Goal: Transaction & Acquisition: Purchase product/service

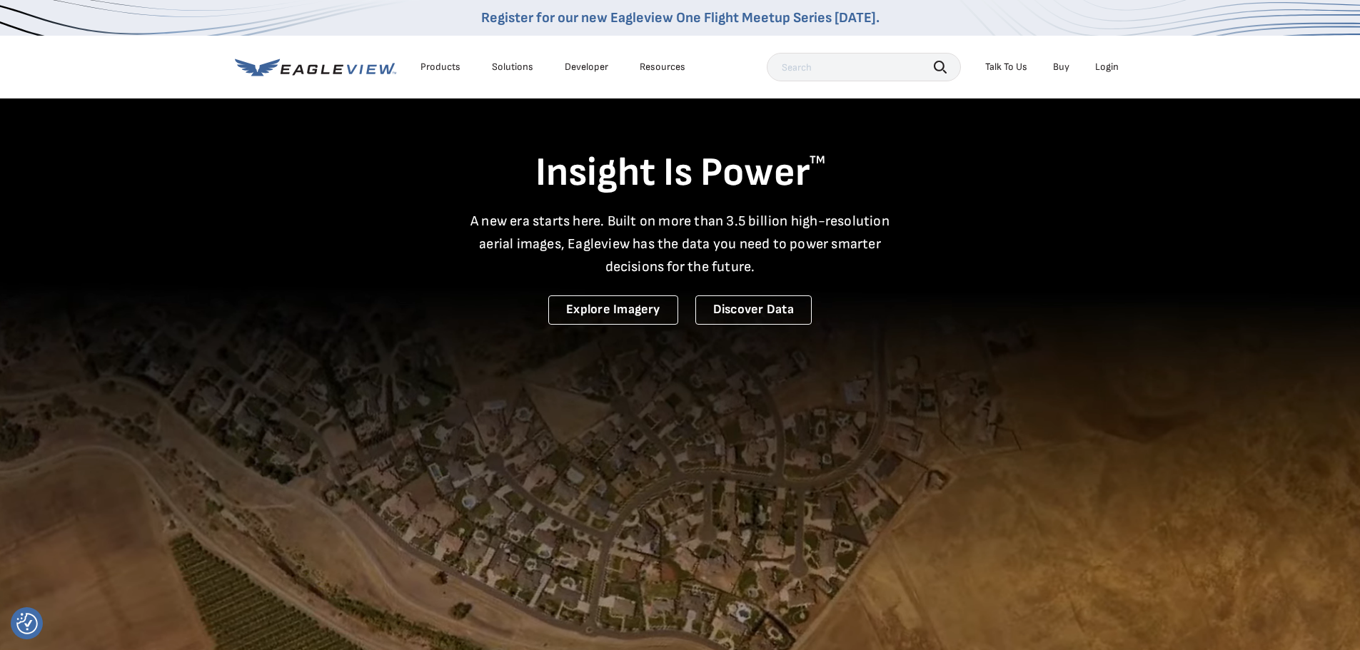
click at [1110, 68] on div "Login" at bounding box center [1107, 67] width 24 height 13
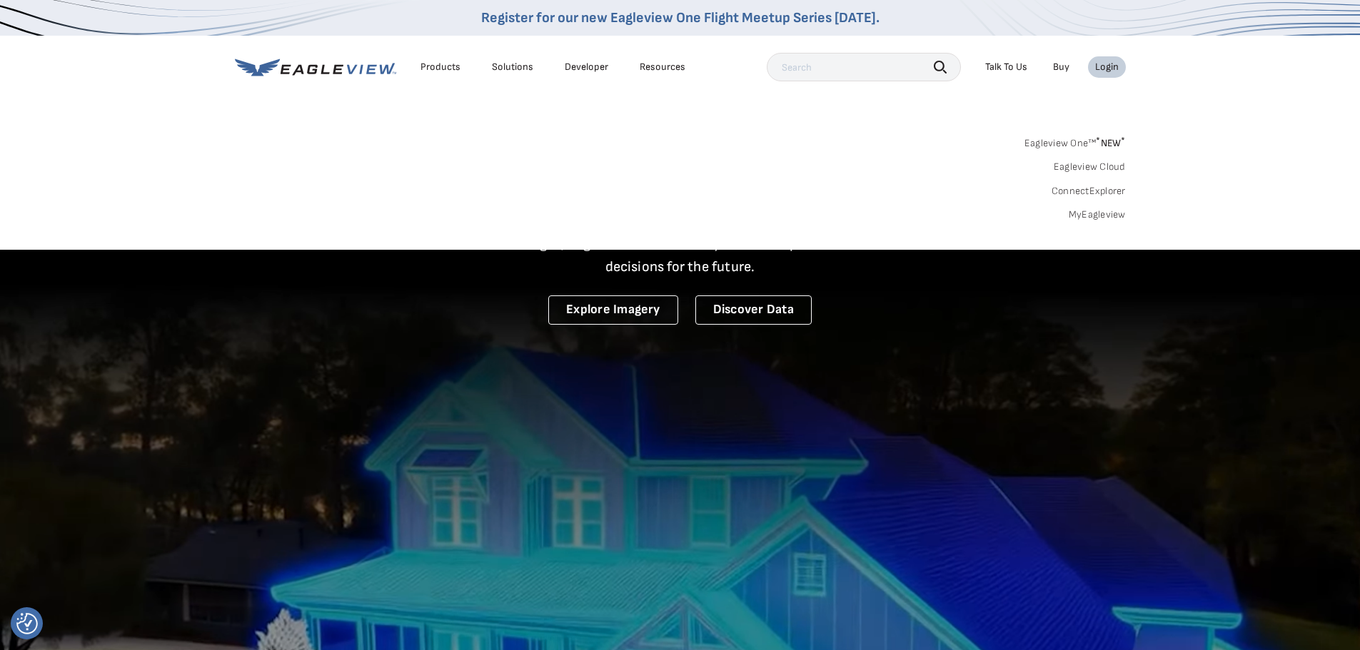
click at [1104, 72] on div "Login" at bounding box center [1107, 67] width 24 height 13
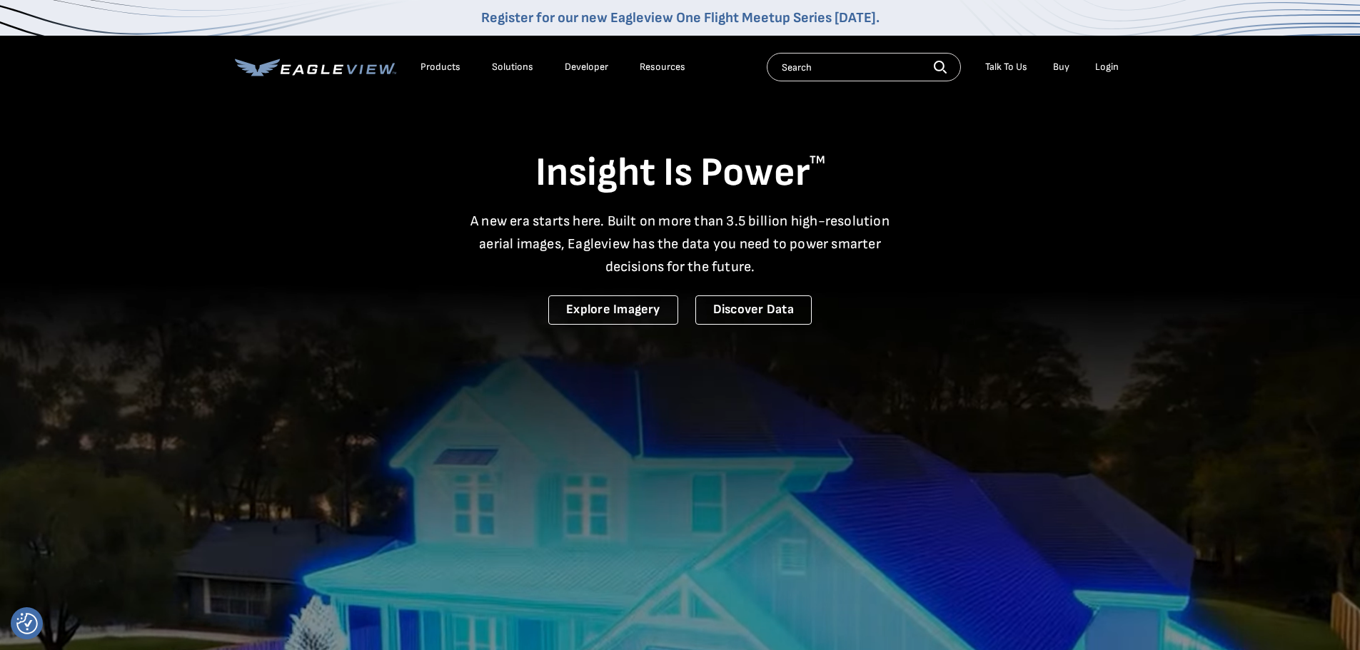
click at [1101, 66] on div "Login" at bounding box center [1107, 67] width 24 height 13
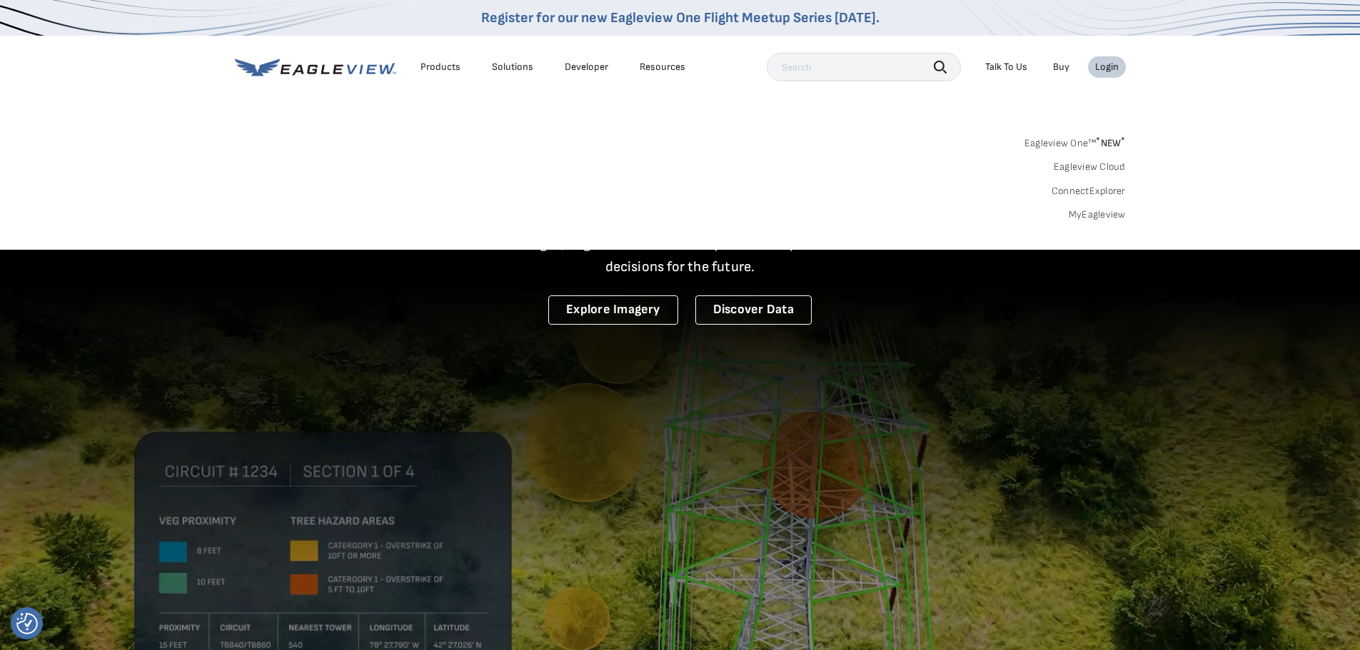
click at [1106, 214] on link "MyEagleview" at bounding box center [1097, 214] width 57 height 13
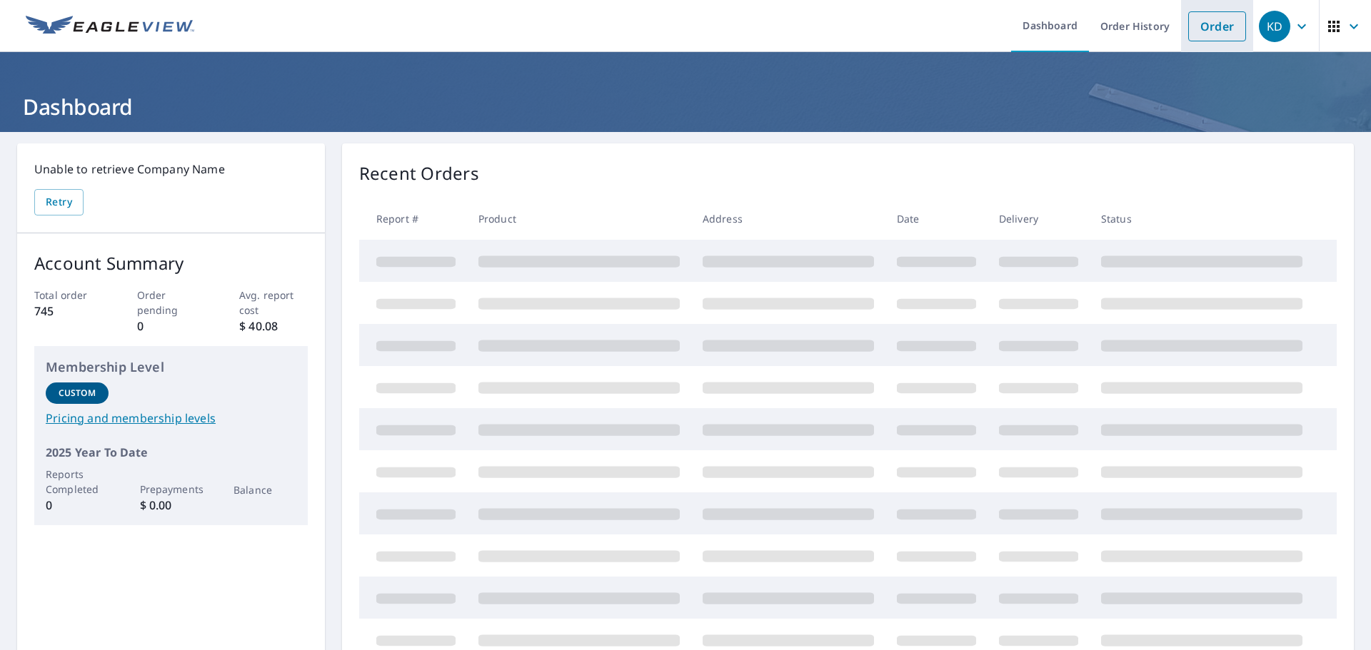
click at [1207, 24] on link "Order" at bounding box center [1217, 26] width 58 height 30
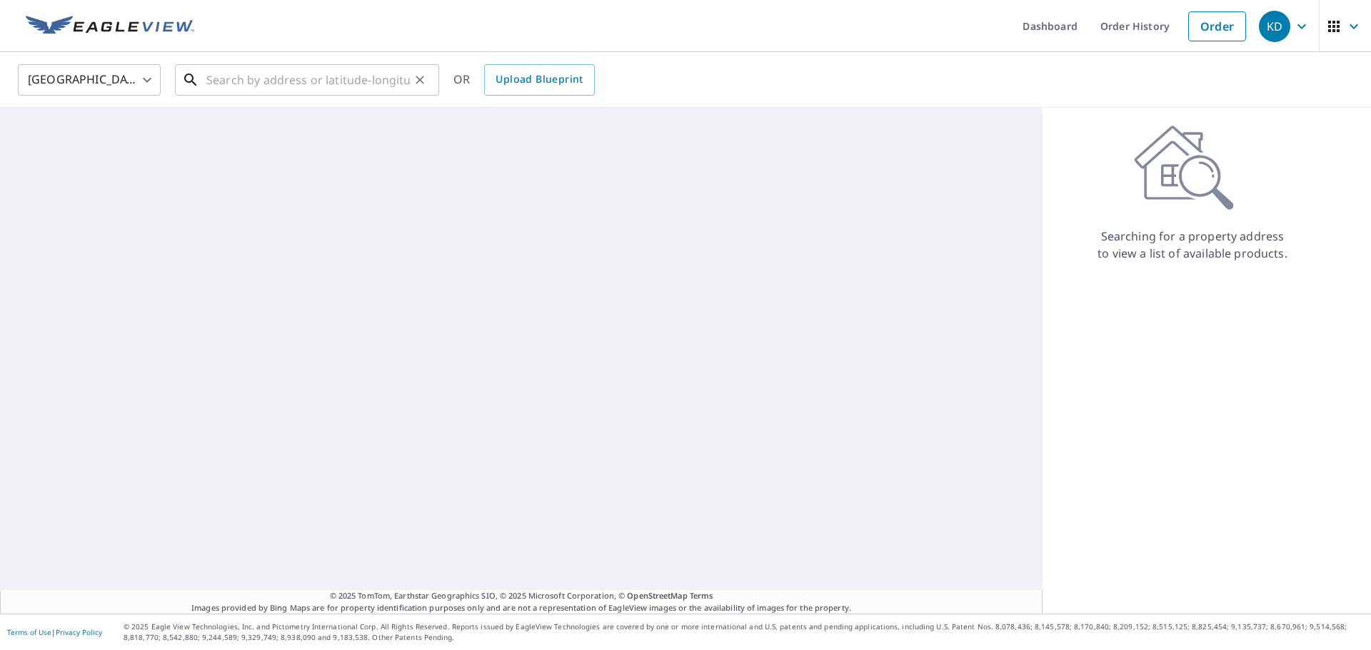
click at [211, 86] on input "text" at bounding box center [307, 80] width 203 height 40
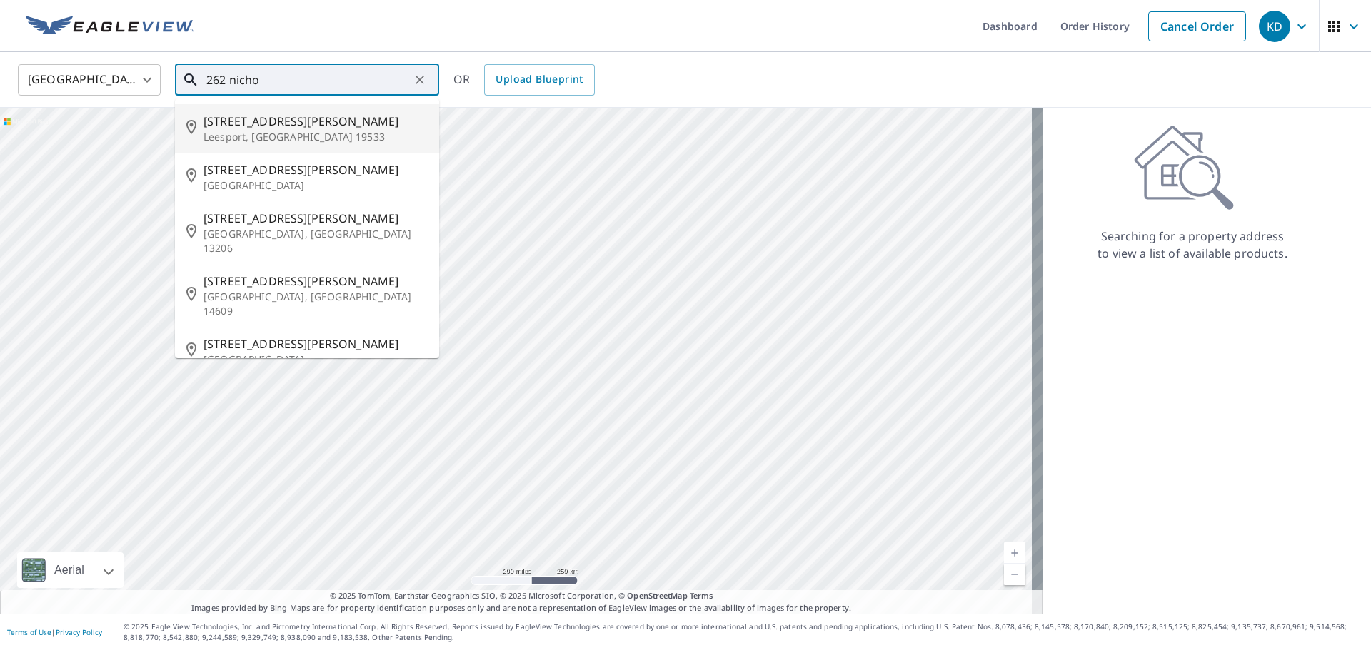
click at [283, 132] on p "Leesport, [GEOGRAPHIC_DATA] 19533" at bounding box center [315, 137] width 224 height 14
type input "[STREET_ADDRESS][PERSON_NAME]"
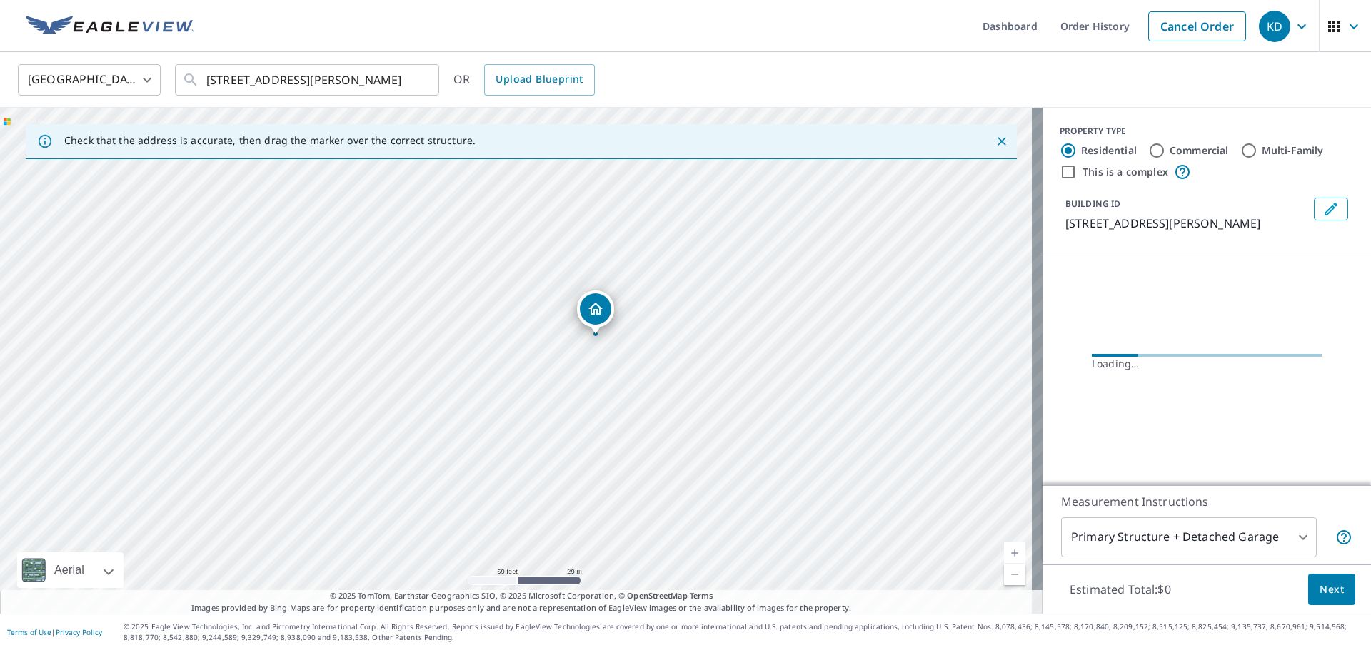
drag, startPoint x: 395, startPoint y: 356, endPoint x: 601, endPoint y: 266, distance: 224.4
click at [601, 266] on div "[STREET_ADDRESS][PERSON_NAME]" at bounding box center [521, 361] width 1042 height 506
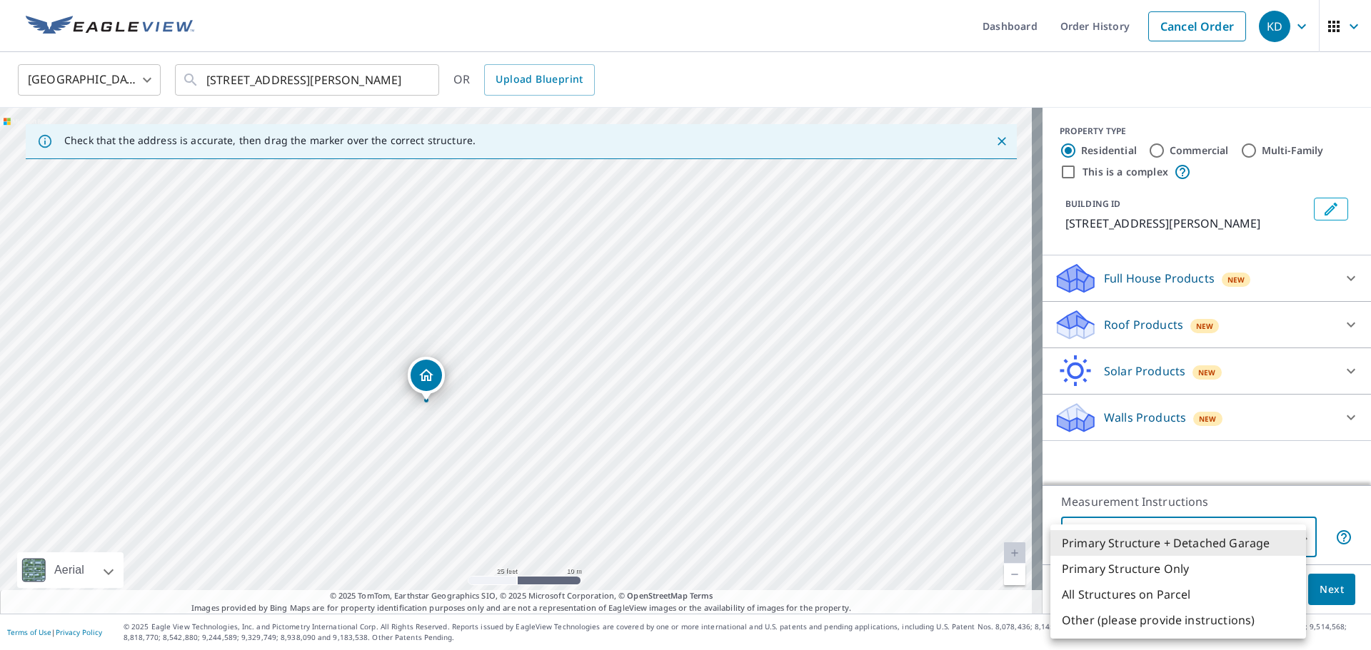
click at [1291, 535] on body "KD KD Dashboard Order History Cancel Order KD [GEOGRAPHIC_DATA] [GEOGRAPHIC_DAT…" at bounding box center [685, 325] width 1371 height 650
click at [1291, 535] on li "Primary Structure + Detached Garage" at bounding box center [1178, 543] width 256 height 26
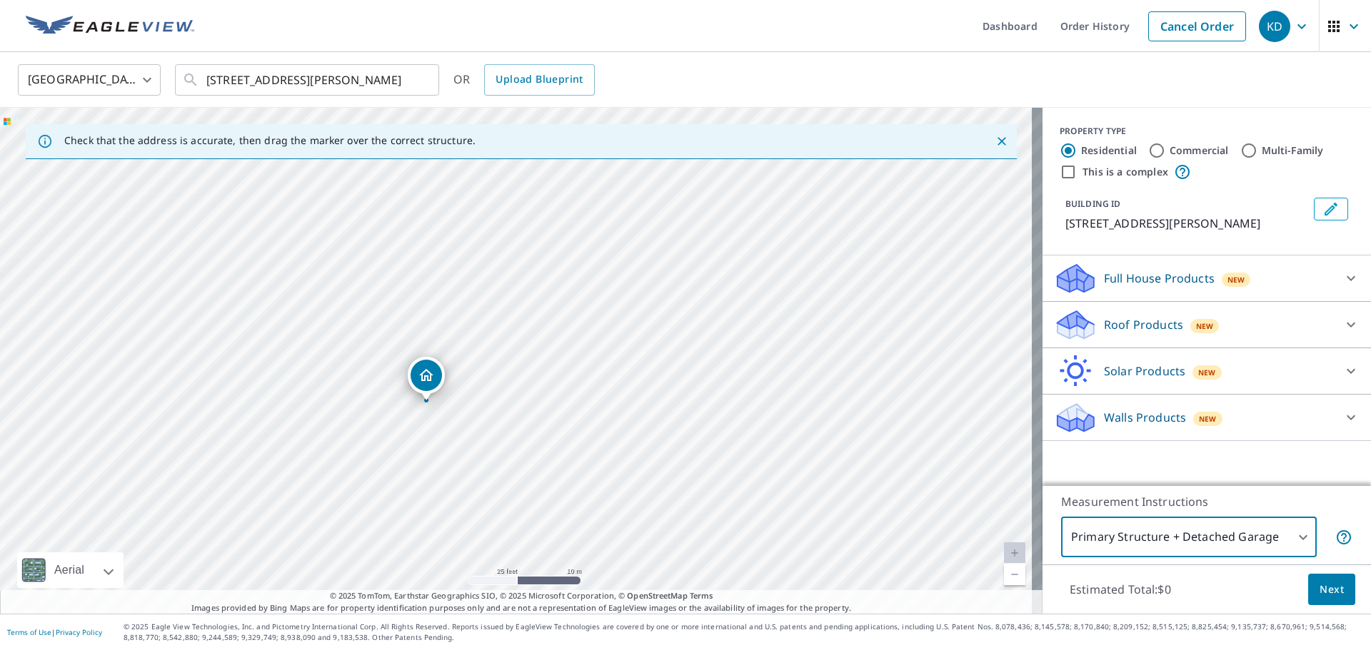
click at [1294, 533] on body "KD KD Dashboard Order History Cancel Order KD [GEOGRAPHIC_DATA] [GEOGRAPHIC_DAT…" at bounding box center [685, 325] width 1371 height 650
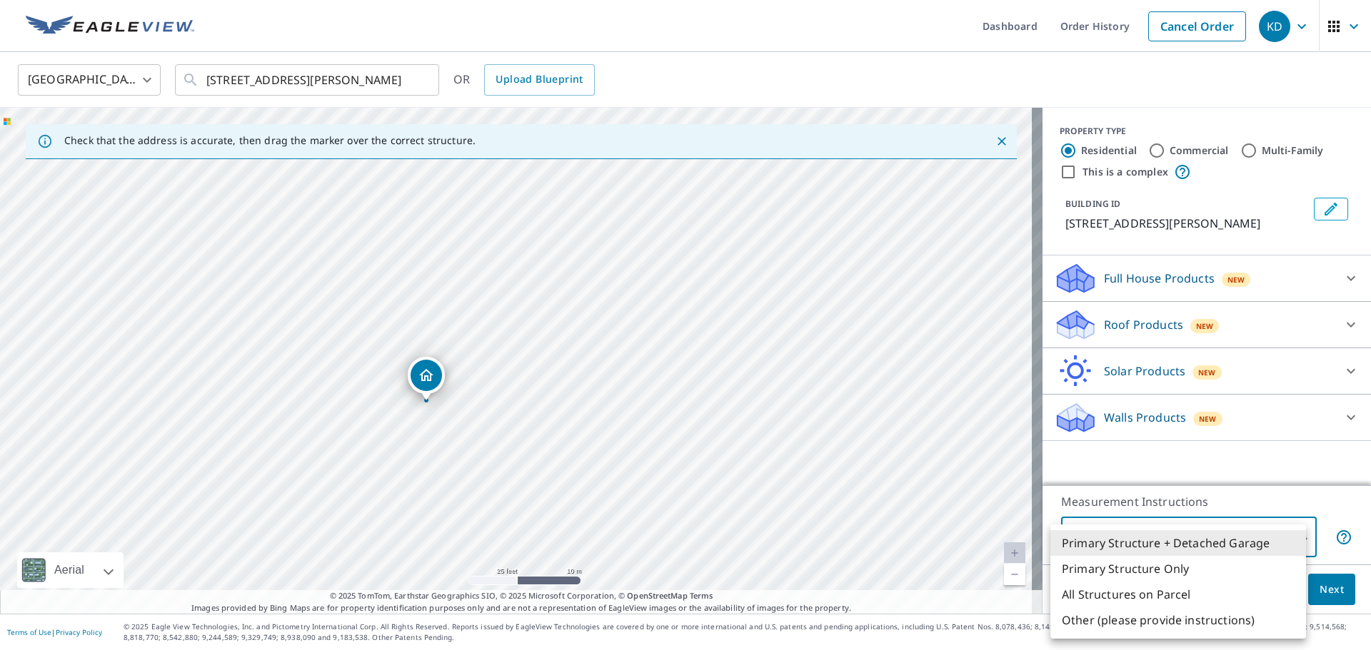
drag, startPoint x: 465, startPoint y: 534, endPoint x: 425, endPoint y: 414, distance: 126.6
click at [425, 414] on div at bounding box center [685, 325] width 1371 height 650
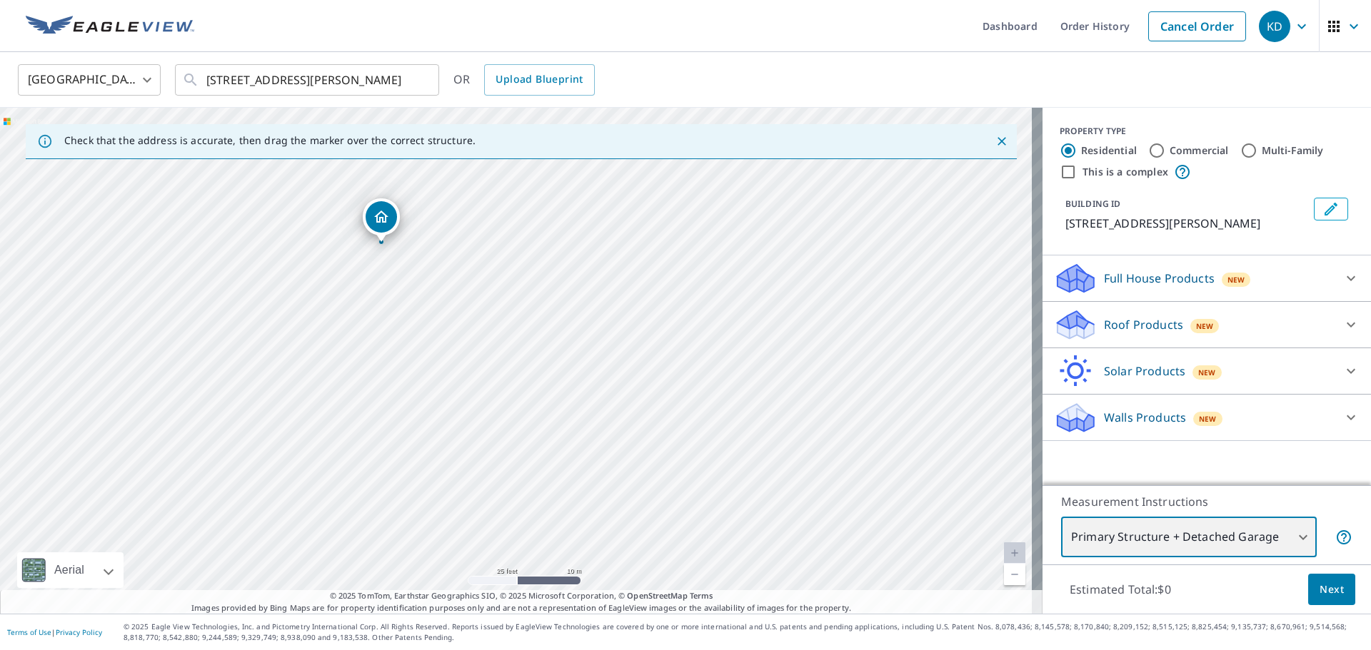
drag, startPoint x: 468, startPoint y: 528, endPoint x: 423, endPoint y: 363, distance: 171.6
click at [423, 363] on div "[STREET_ADDRESS][PERSON_NAME]" at bounding box center [521, 361] width 1042 height 506
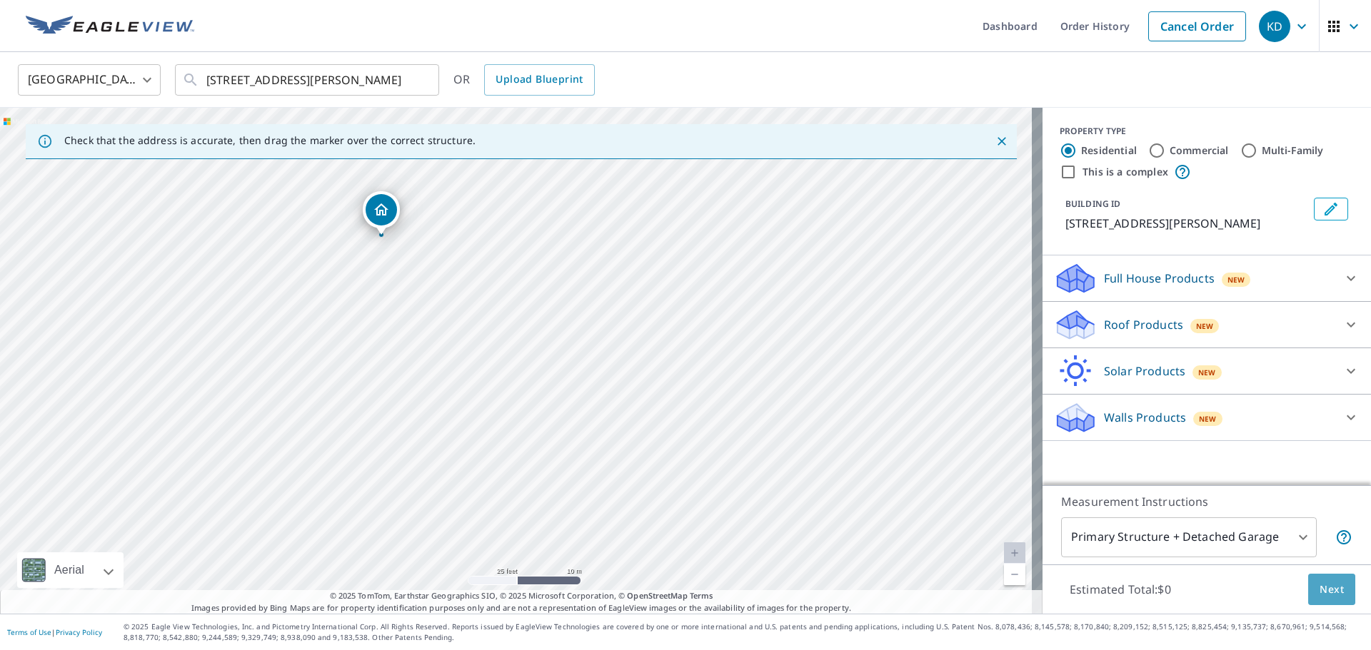
click at [1326, 590] on span "Next" at bounding box center [1331, 590] width 24 height 18
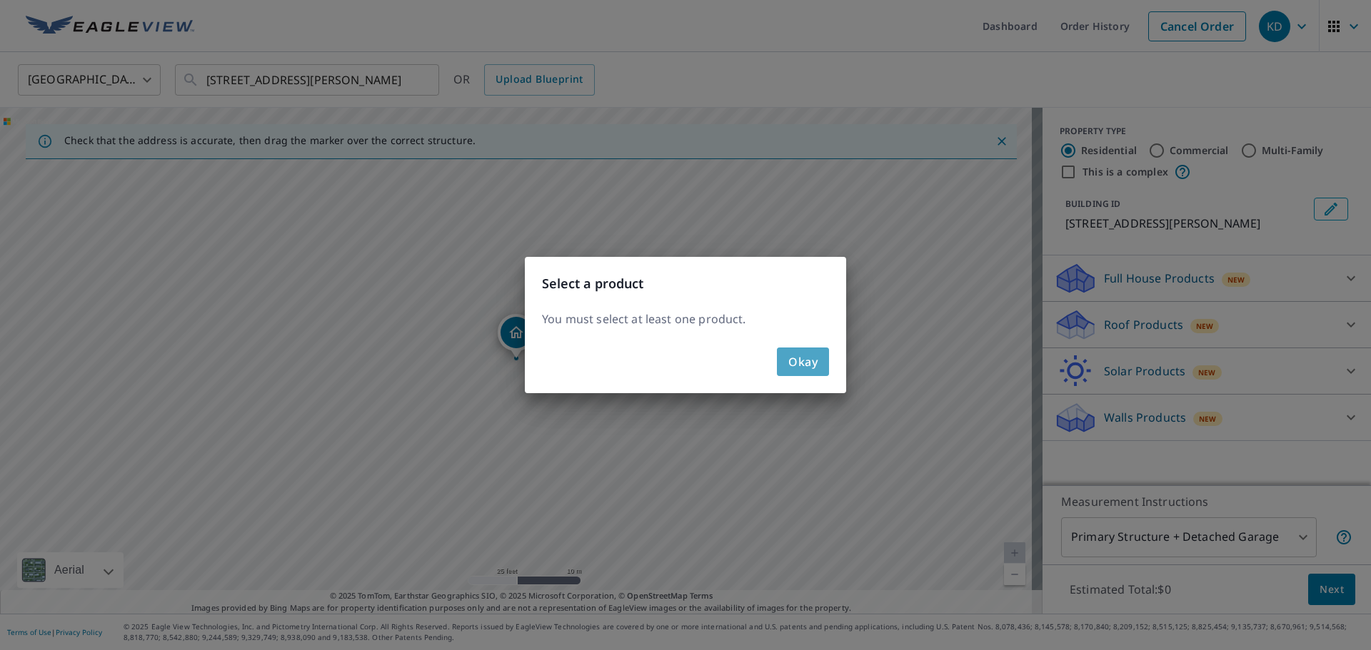
click at [800, 362] on span "Okay" at bounding box center [802, 362] width 29 height 20
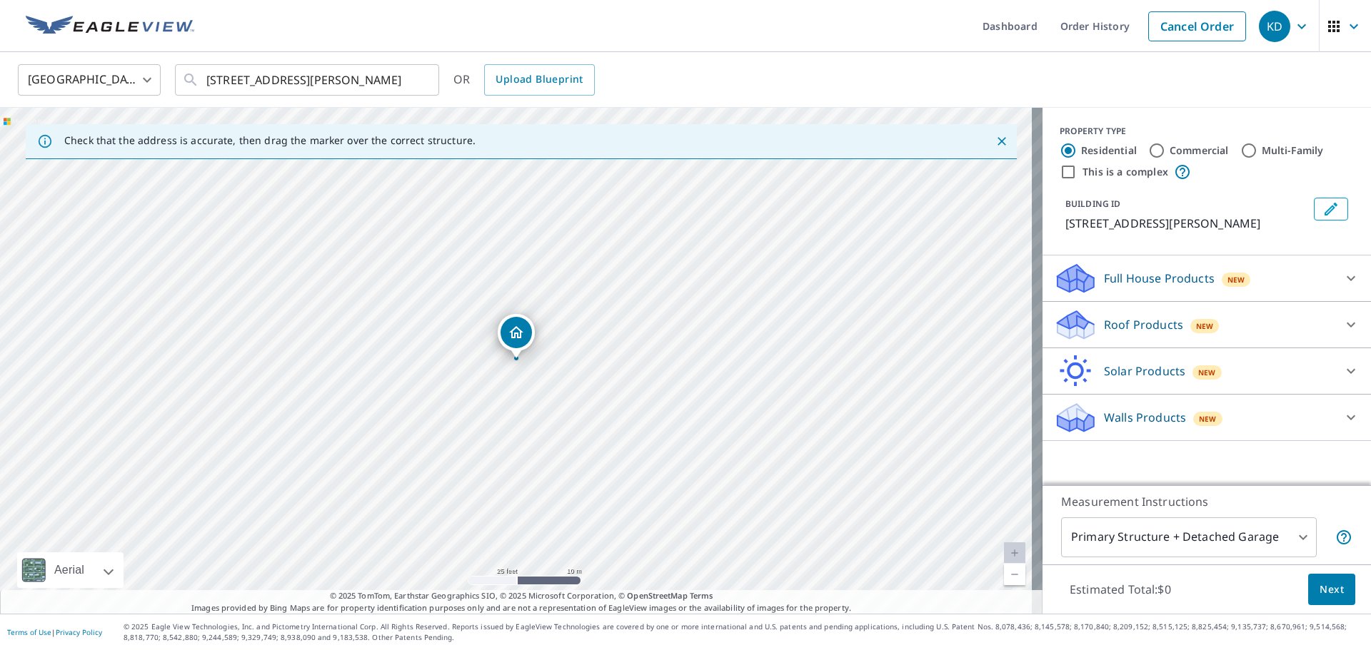
click at [1342, 322] on icon at bounding box center [1350, 324] width 17 height 17
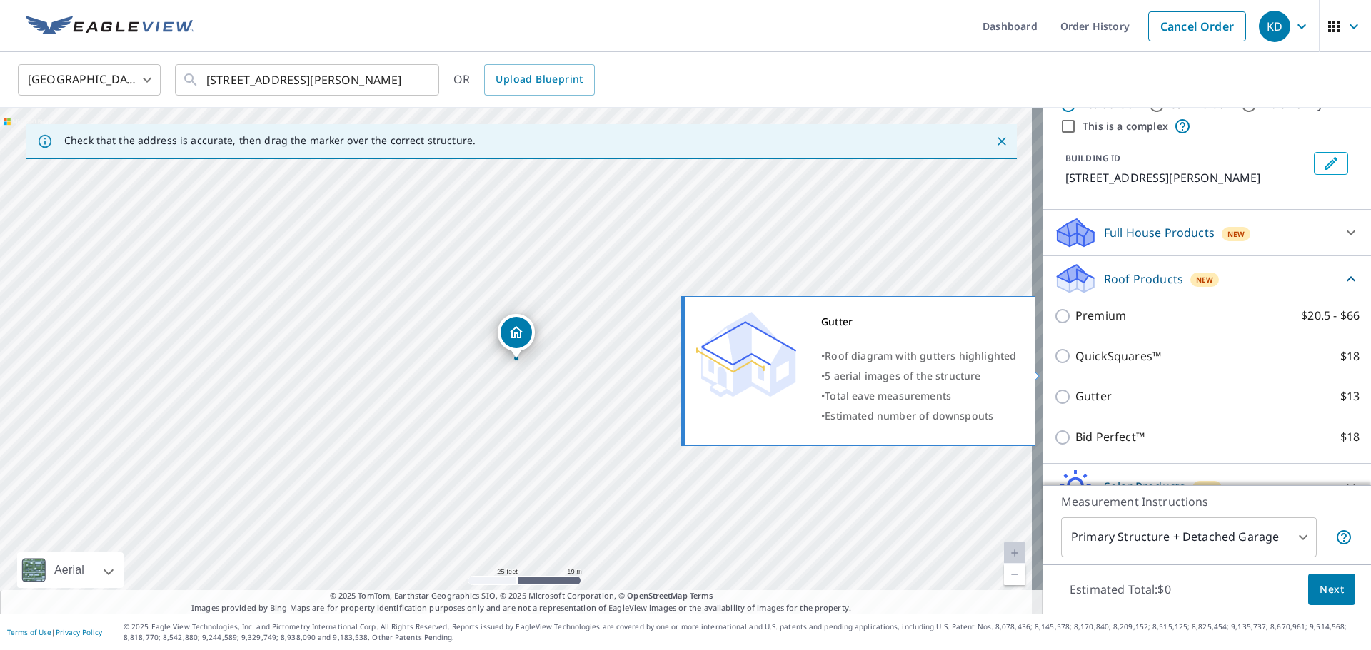
scroll to position [71, 0]
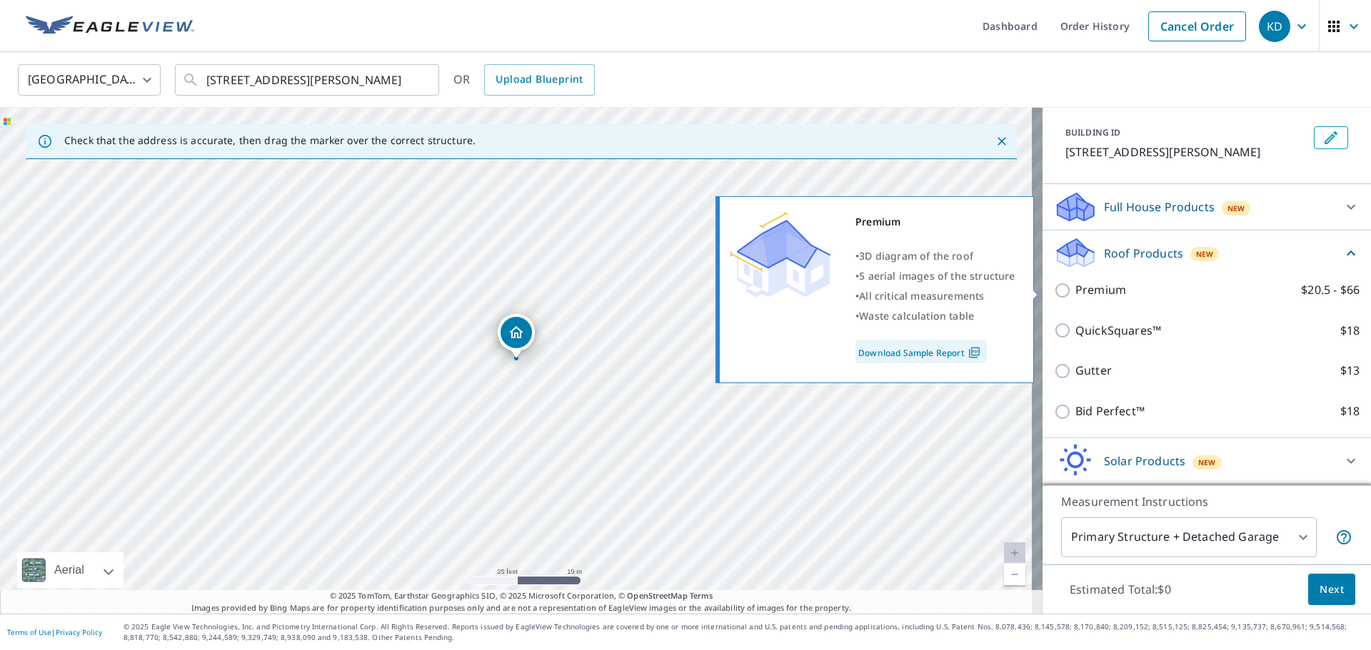
click at [1055, 289] on input "Premium $20.5 - $66" at bounding box center [1064, 290] width 21 height 17
checkbox input "true"
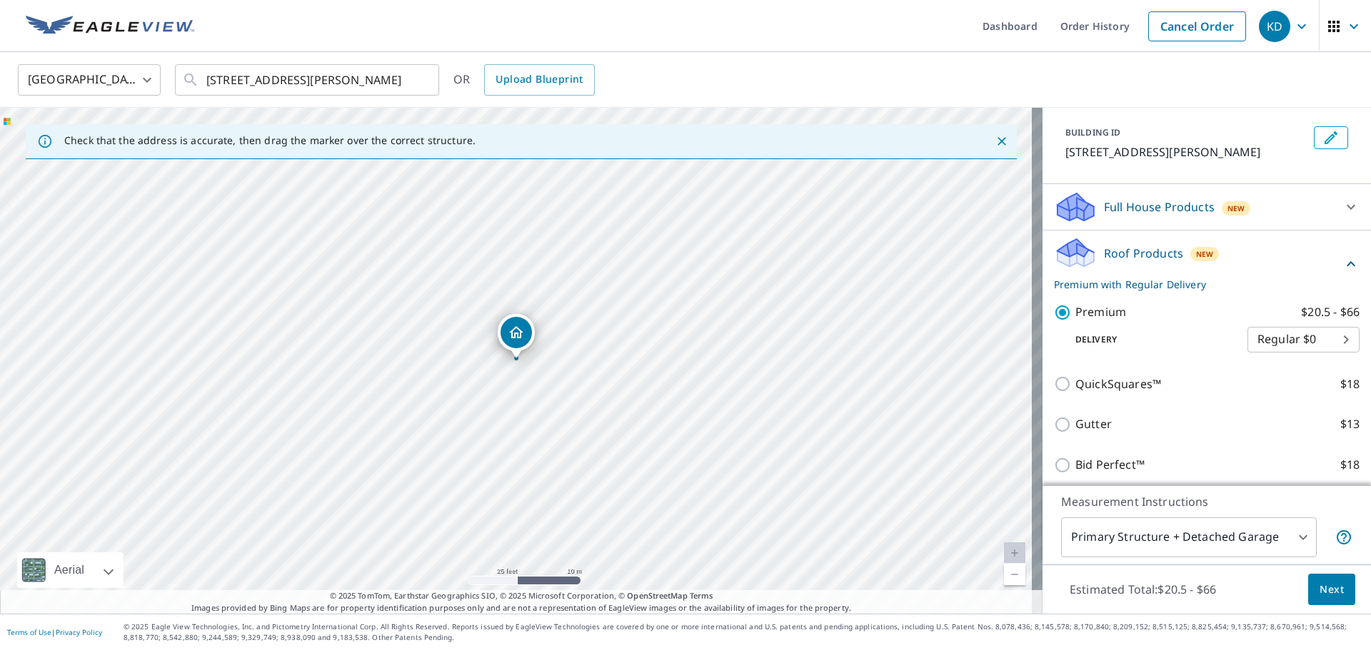
click at [1292, 539] on body "KD KD Dashboard Order History Cancel Order KD [GEOGRAPHIC_DATA] [GEOGRAPHIC_DAT…" at bounding box center [685, 325] width 1371 height 650
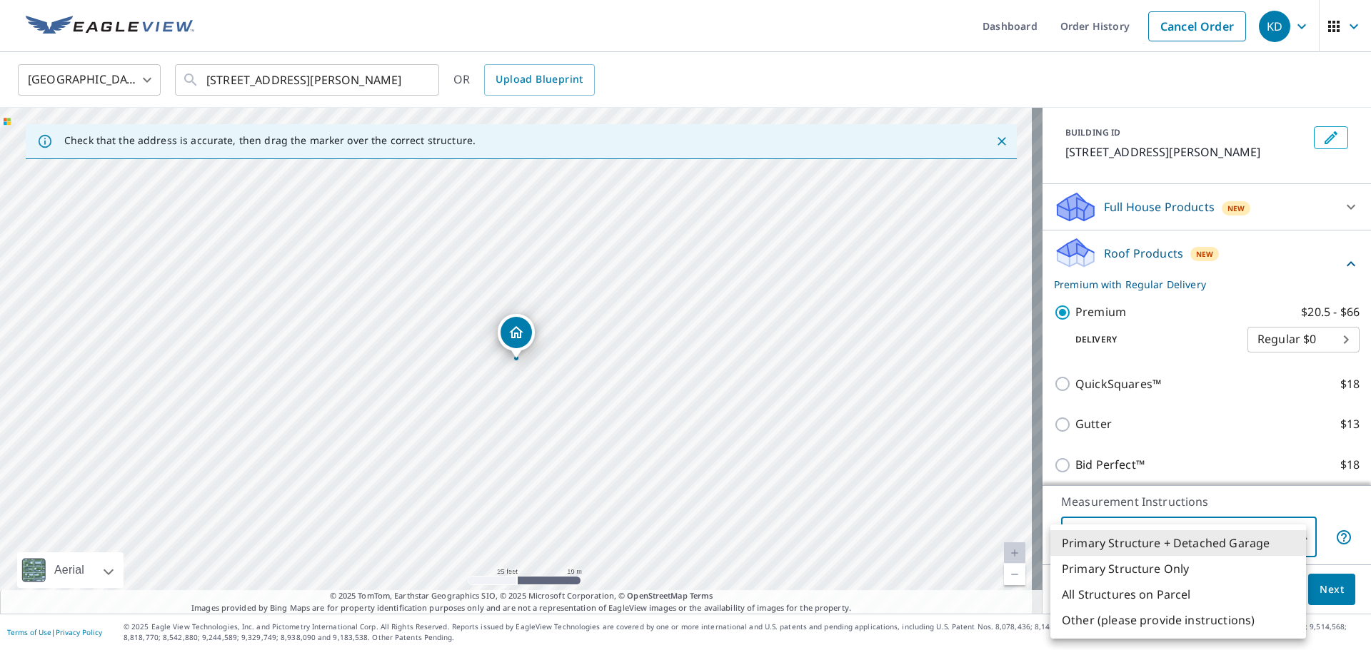
click at [1264, 542] on li "Primary Structure + Detached Garage" at bounding box center [1178, 543] width 256 height 26
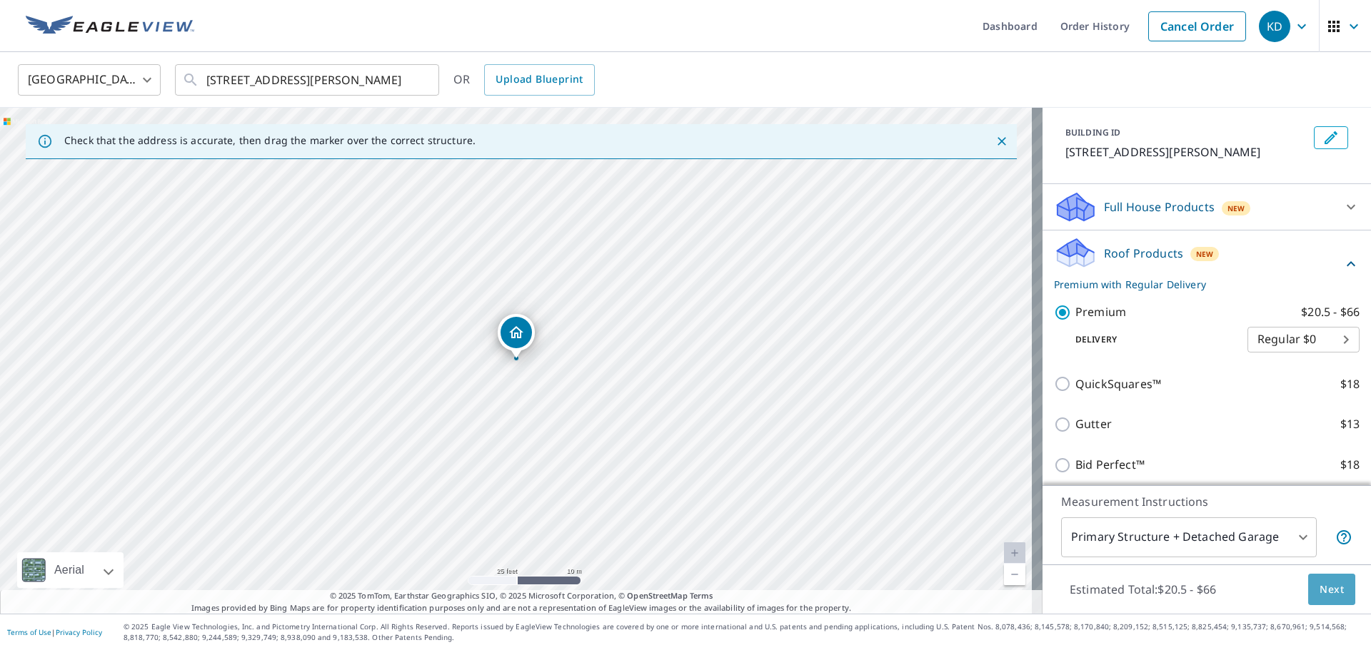
click at [1321, 585] on span "Next" at bounding box center [1331, 590] width 24 height 18
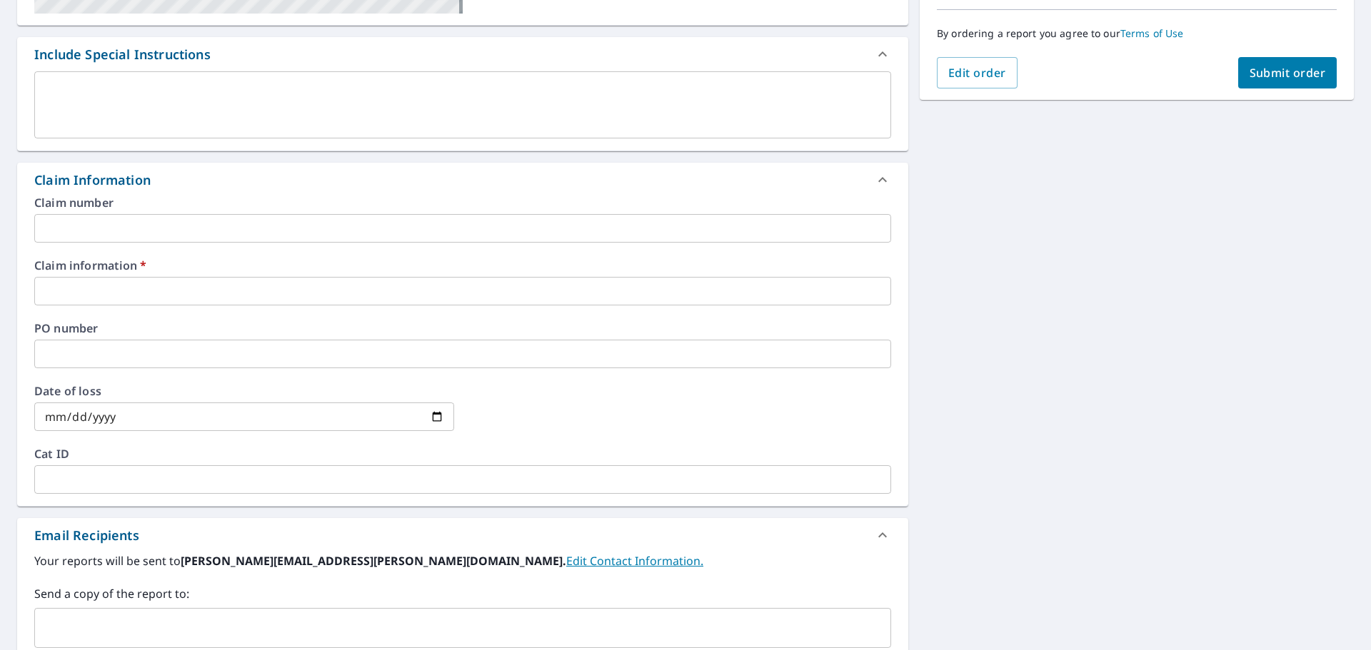
scroll to position [357, 0]
click at [100, 284] on input "text" at bounding box center [462, 290] width 857 height 29
click at [74, 289] on input "text" at bounding box center [462, 290] width 857 height 29
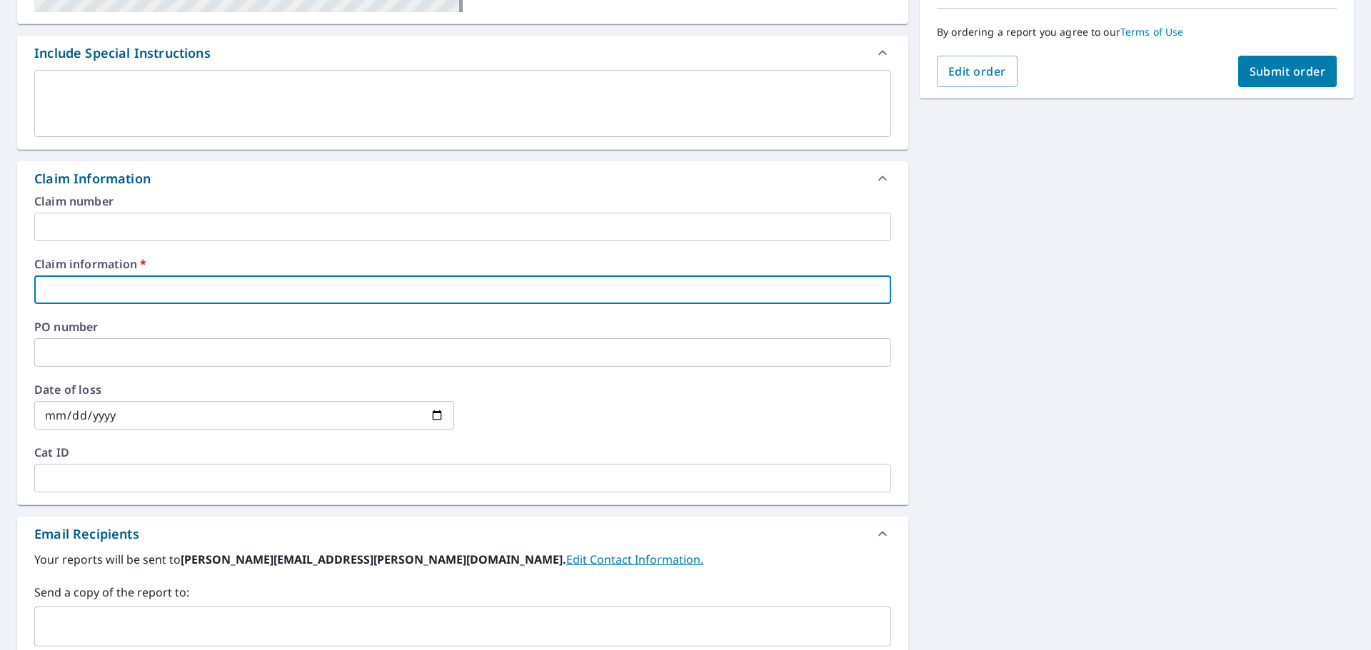
type input "3"
checkbox input "true"
type input "33"
checkbox input "true"
type input "330"
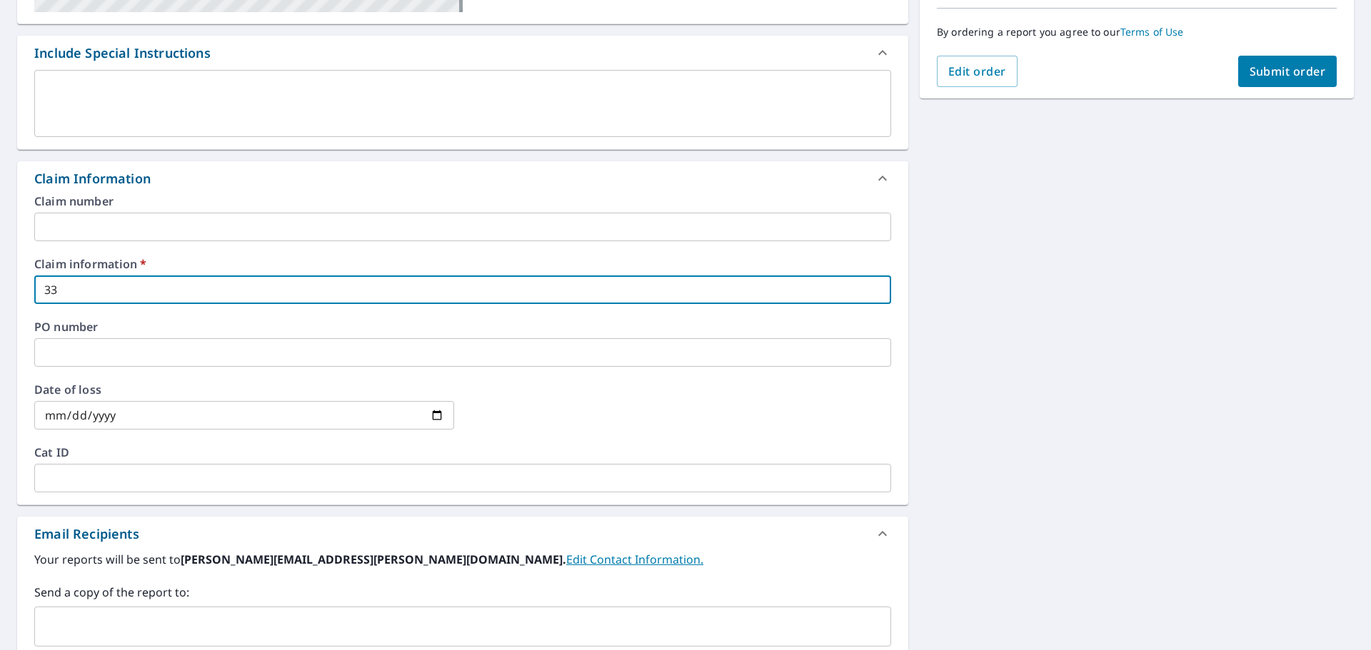
checkbox input "true"
type input "3307"
checkbox input "true"
type input "33073"
checkbox input "true"
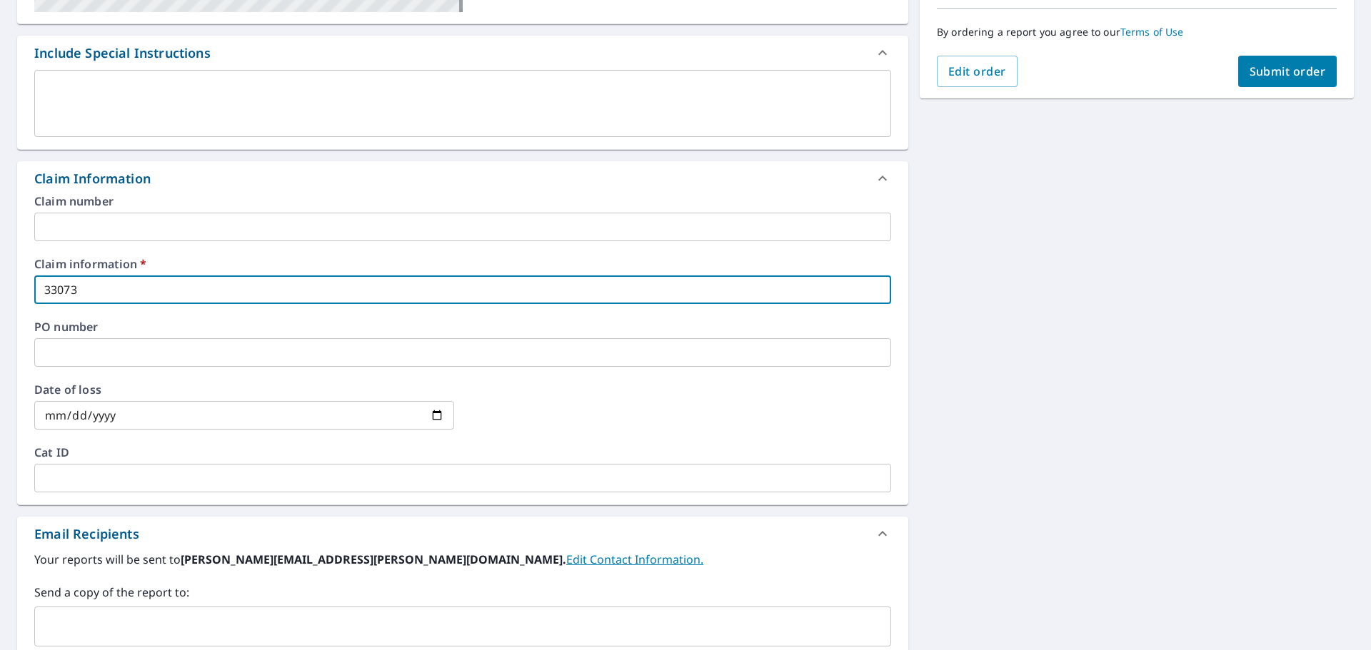
type input "330733"
checkbox input "true"
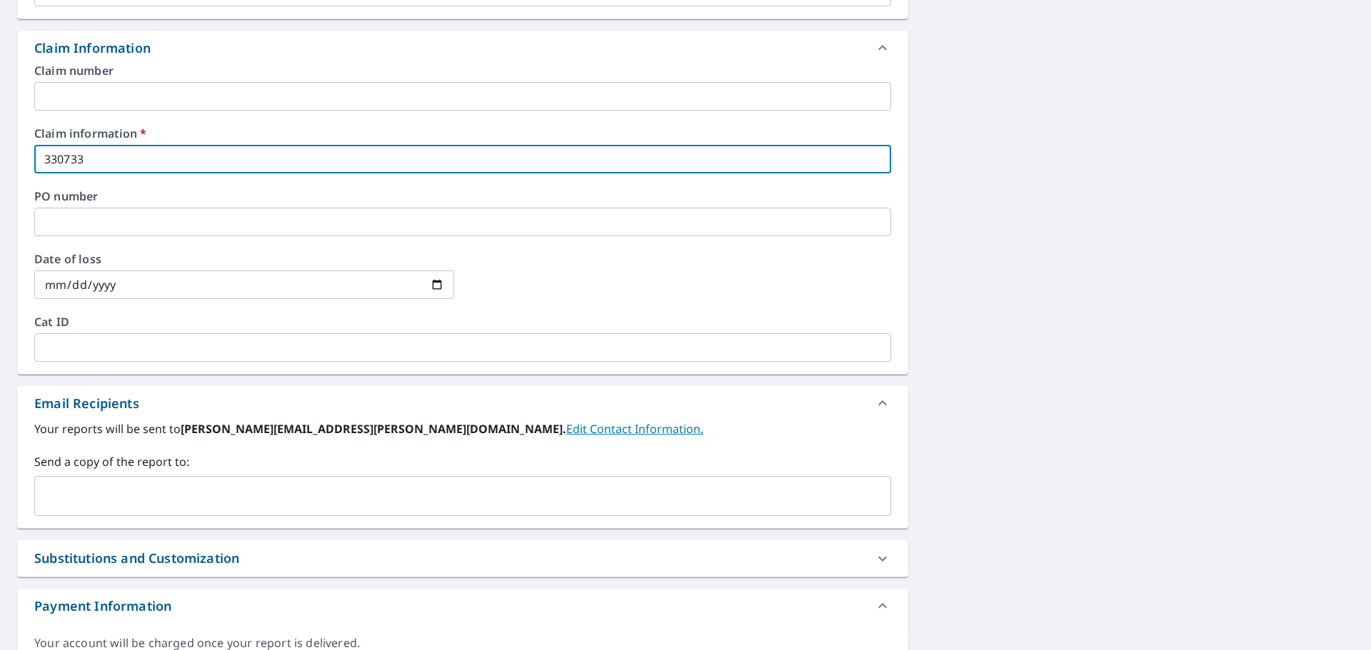
scroll to position [565, 0]
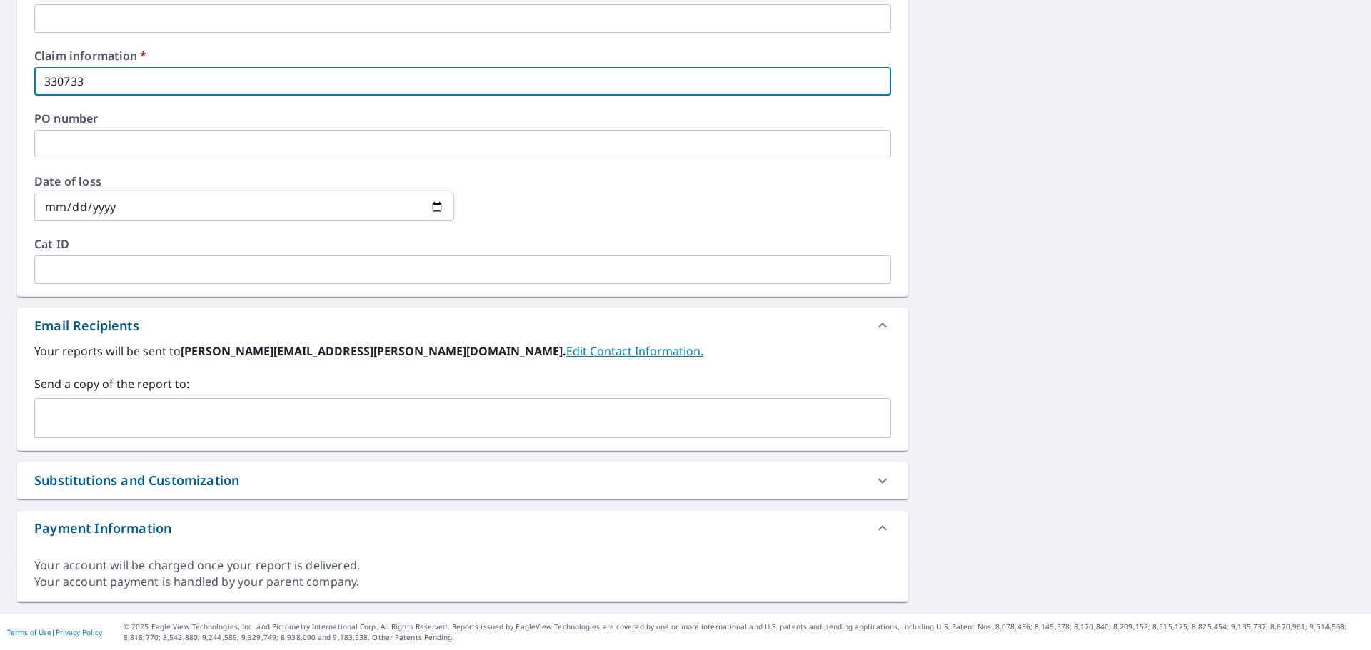
type input "330733"
click at [126, 417] on input "text" at bounding box center [452, 418] width 822 height 27
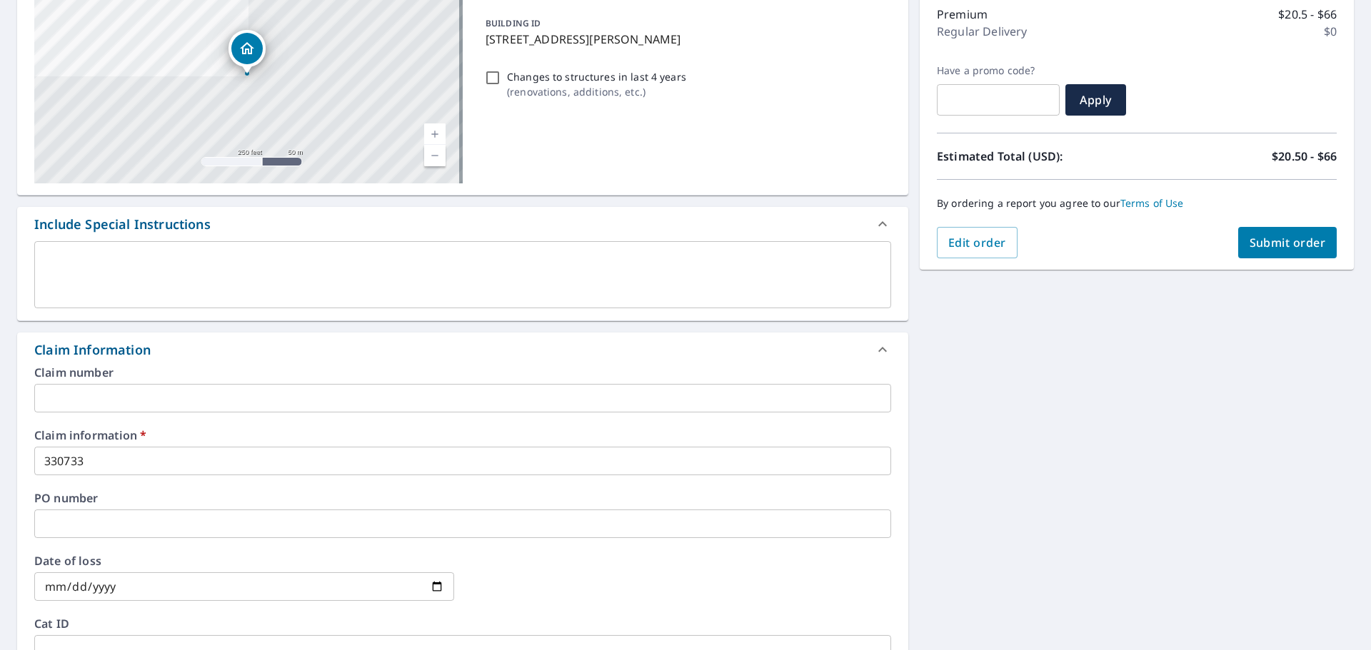
scroll to position [66, 0]
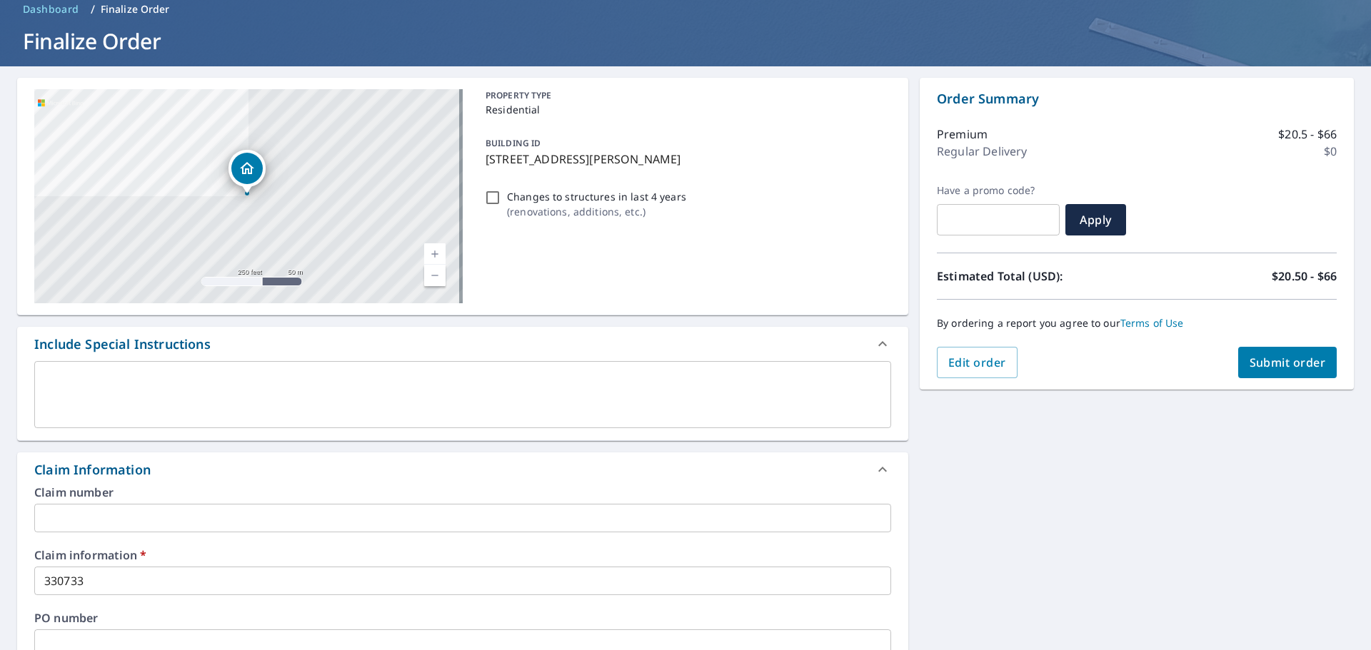
type input "[PERSON_NAME][EMAIL_ADDRESS][DOMAIN_NAME]"
click at [1298, 367] on span "Submit order" at bounding box center [1287, 363] width 76 height 16
checkbox input "true"
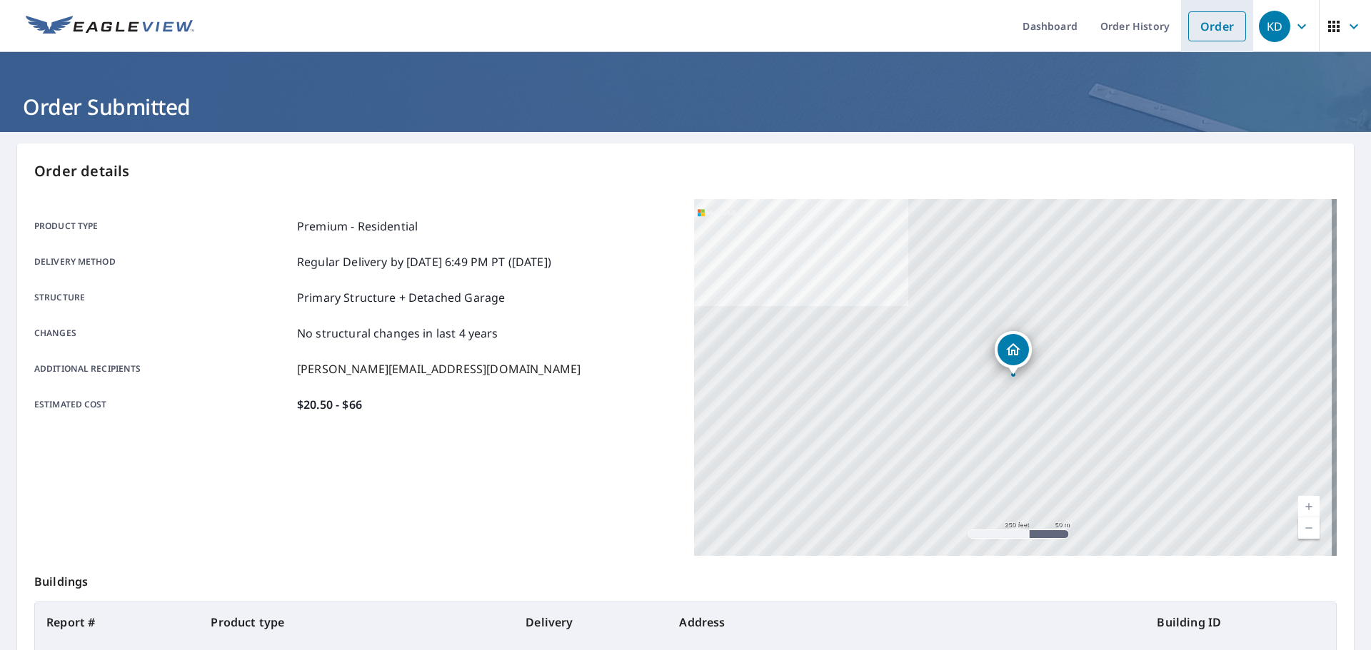
click at [1214, 24] on link "Order" at bounding box center [1217, 26] width 58 height 30
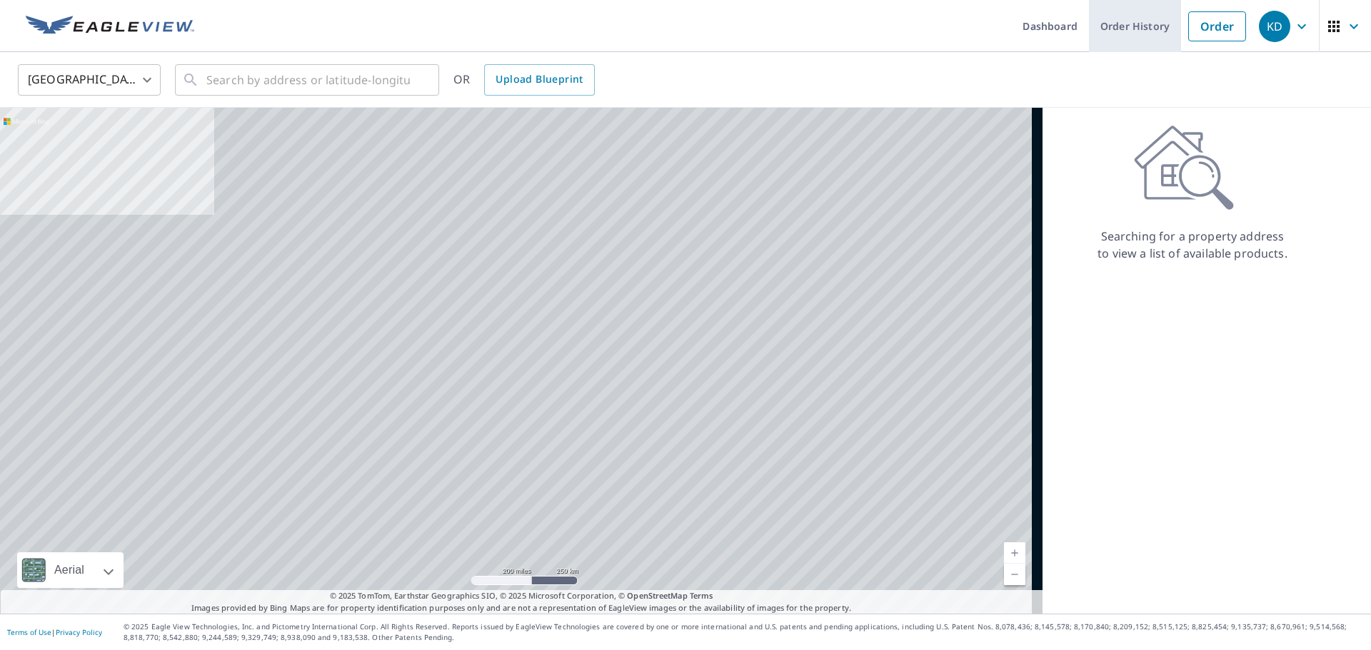
click at [1116, 24] on link "Order History" at bounding box center [1135, 26] width 92 height 52
